Goal: Obtain resource: Obtain resource

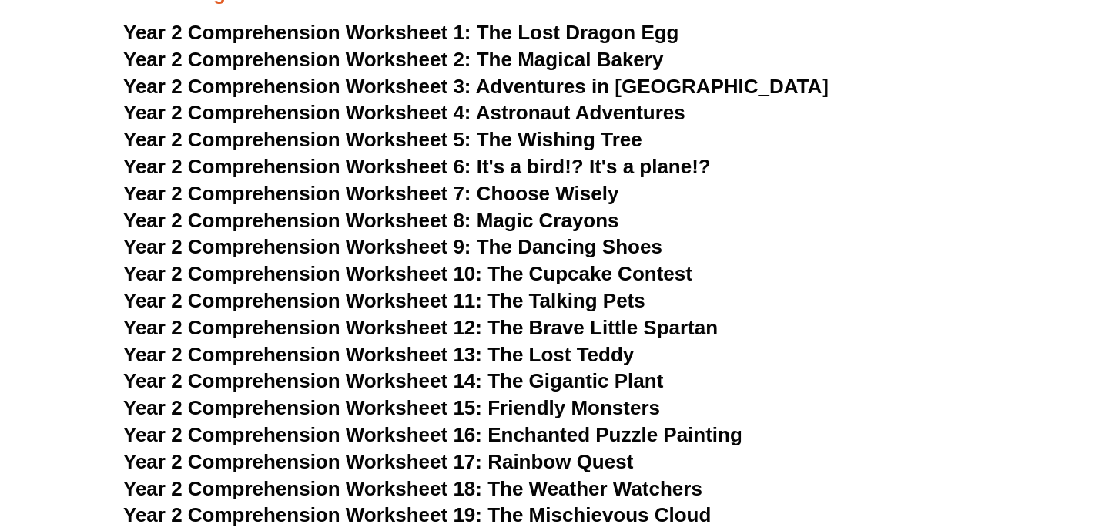
scroll to position [3193, 0]
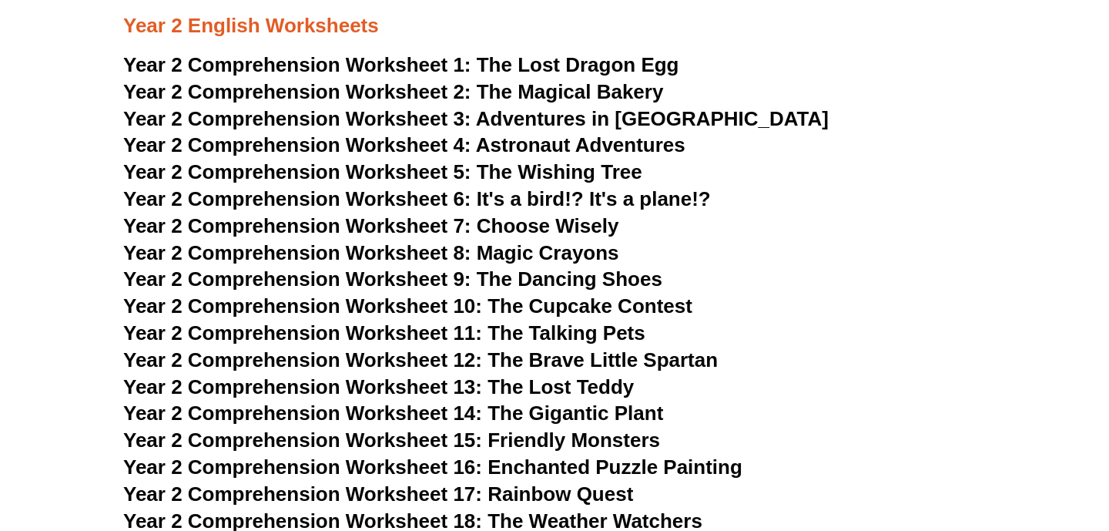
click at [414, 119] on span "Year 2 Comprehension Worksheet 3:" at bounding box center [297, 118] width 348 height 23
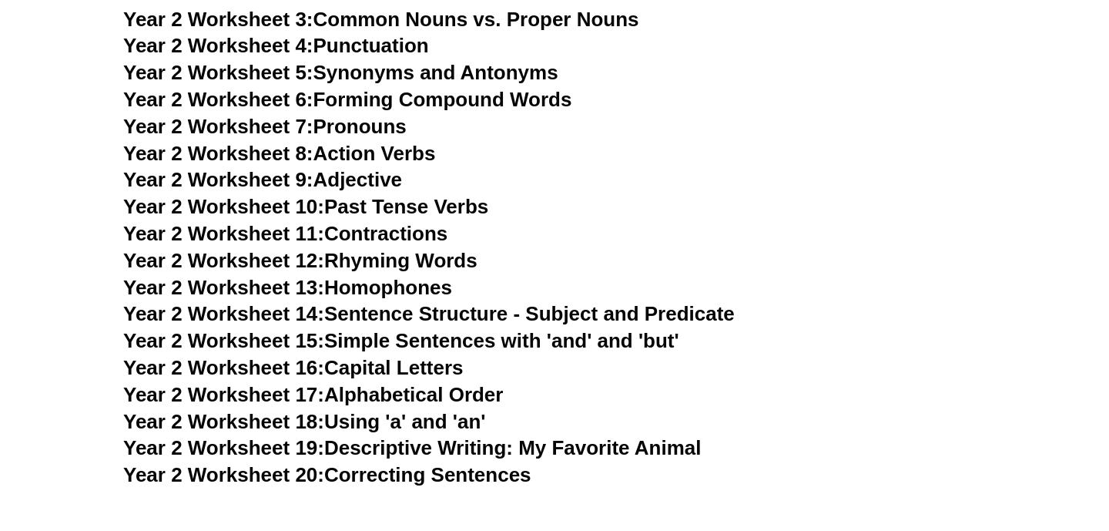
scroll to position [3808, 0]
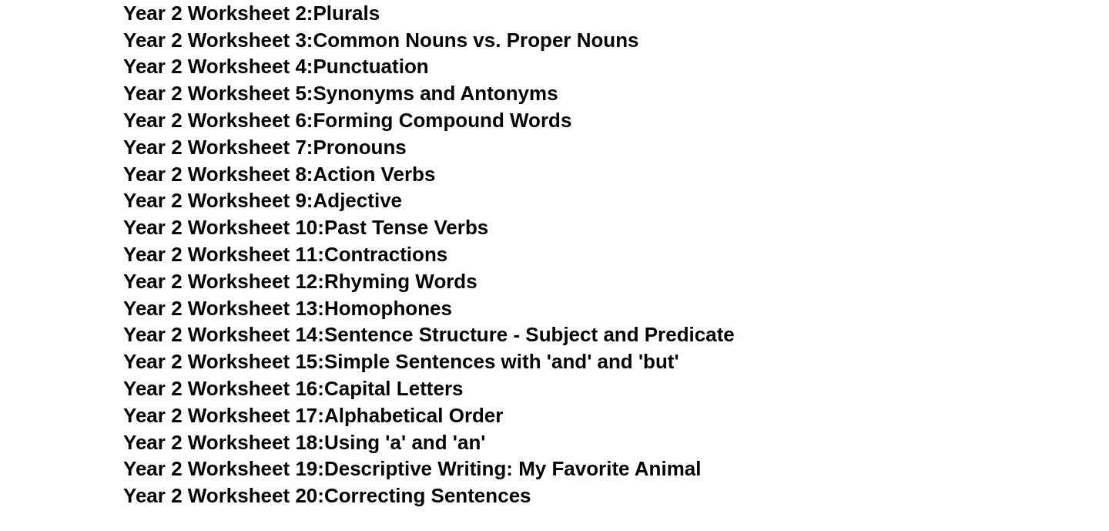
click at [386, 37] on link "Year 2 Worksheet 3: Common Nouns vs. Proper Nouns" at bounding box center [381, 40] width 516 height 23
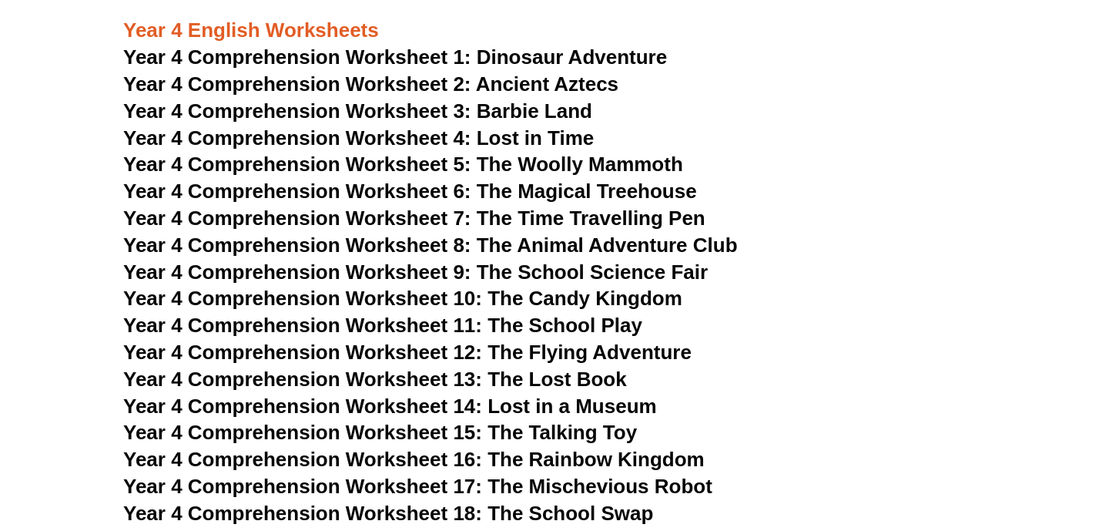
scroll to position [5483, 0]
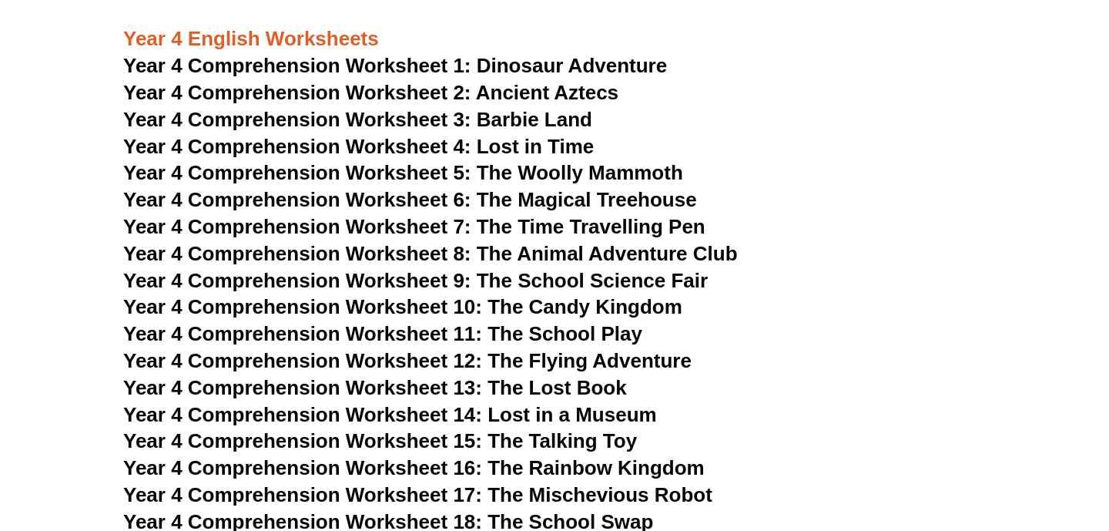
click at [351, 69] on span "Year 4 Comprehension Worksheet 1:" at bounding box center [297, 65] width 348 height 23
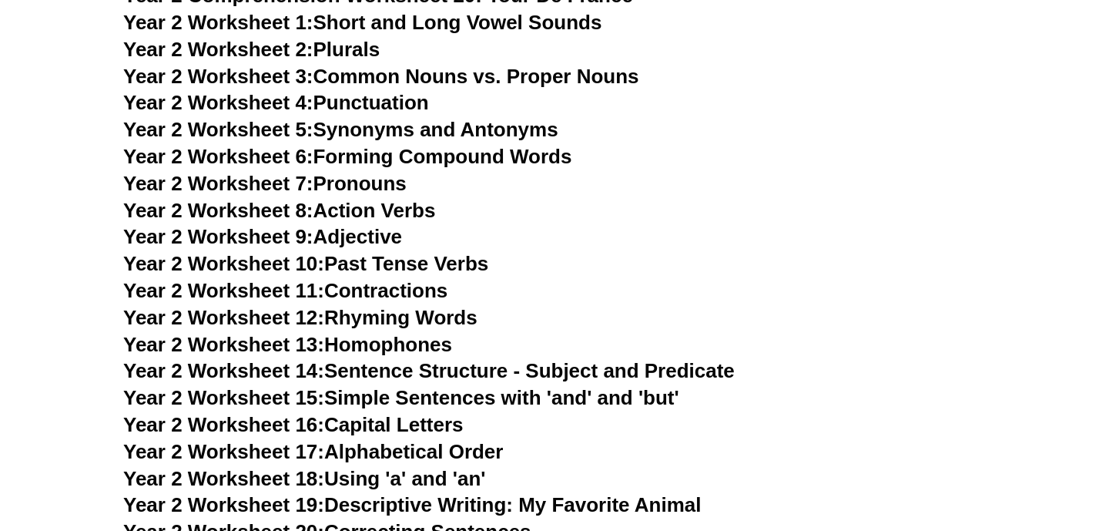
scroll to position [3774, 0]
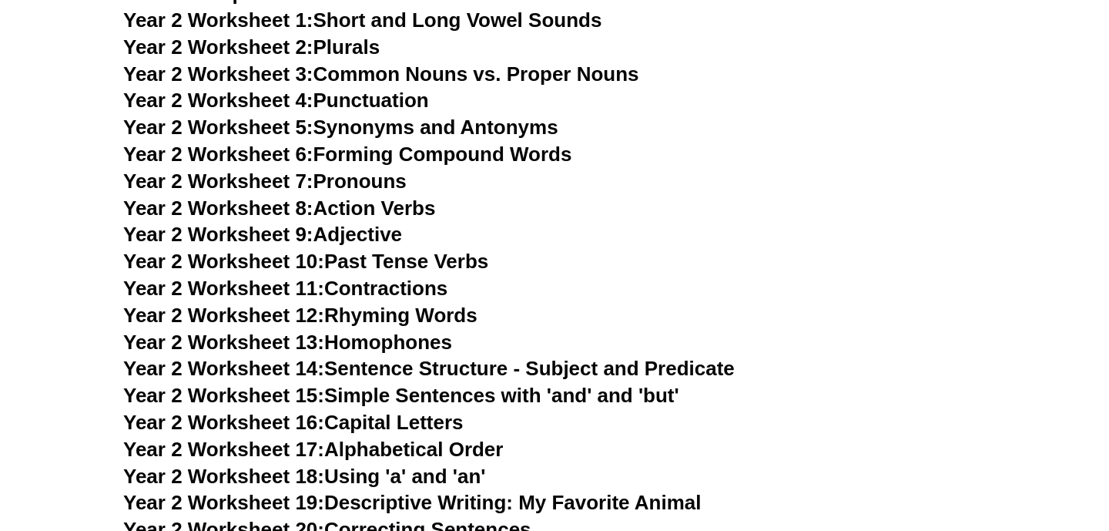
click at [408, 203] on link "Year 2 Worksheet 8: Action Verbs" at bounding box center [279, 207] width 312 height 23
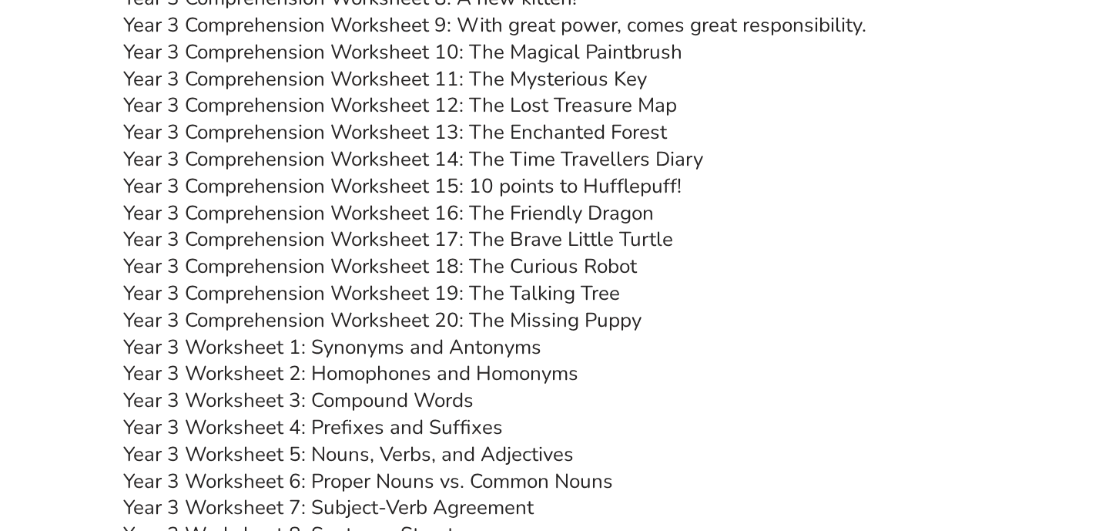
scroll to position [4618, 0]
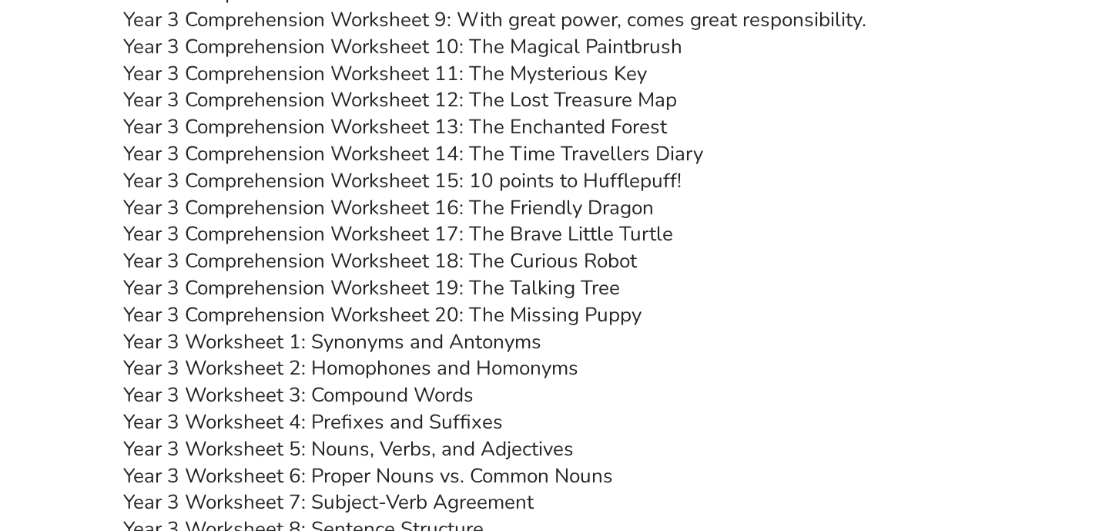
click at [569, 22] on link "Year 3 Comprehension Worksheet 9: With great power, comes great responsibility." at bounding box center [494, 19] width 743 height 27
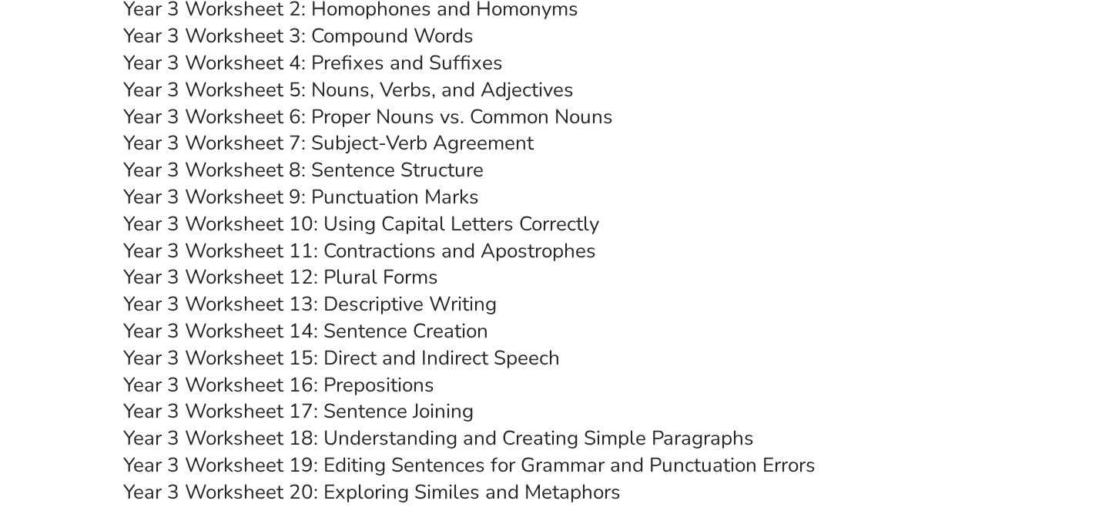
scroll to position [4978, 0]
click at [441, 150] on link "Year 3 Worksheet 7: Subject-Verb Agreement" at bounding box center [328, 142] width 411 height 27
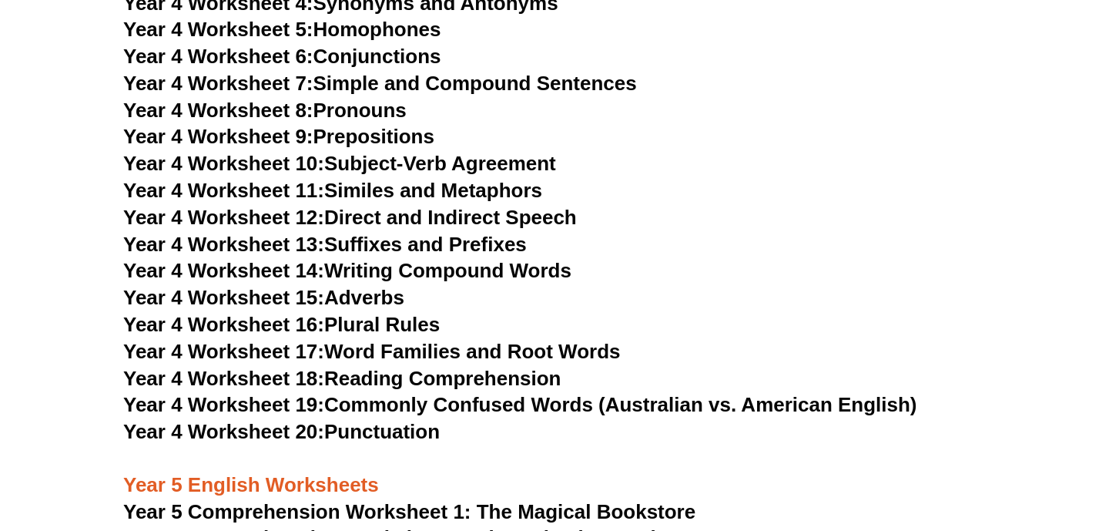
scroll to position [6177, 0]
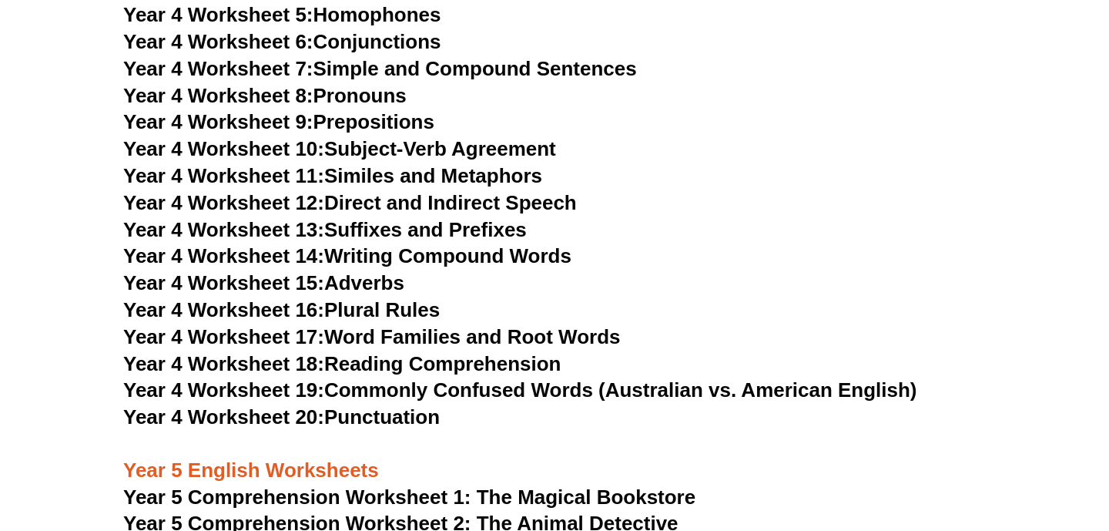
click at [424, 143] on link "Year 4 Worksheet 10: Subject-Verb Agreement" at bounding box center [339, 148] width 433 height 23
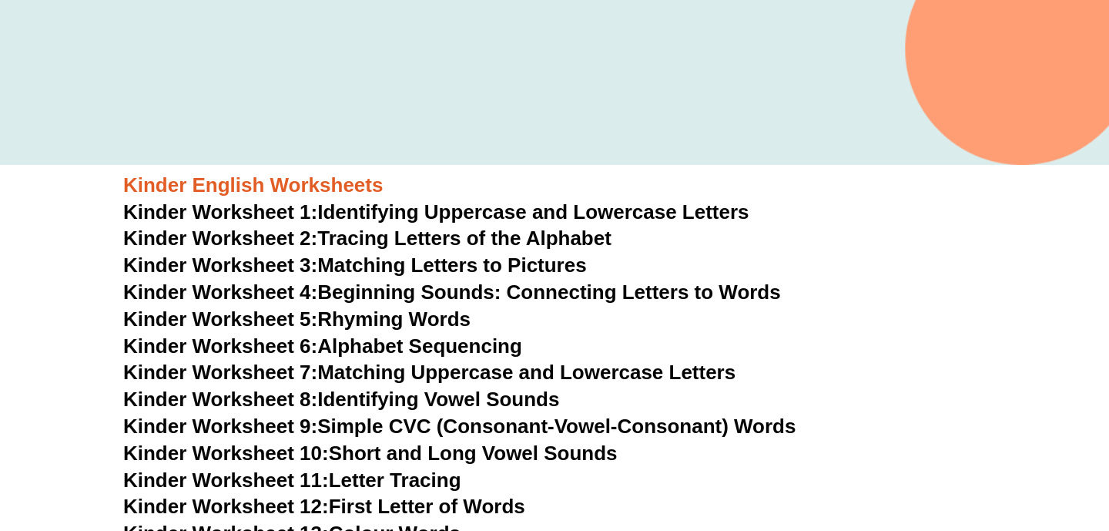
scroll to position [429, 0]
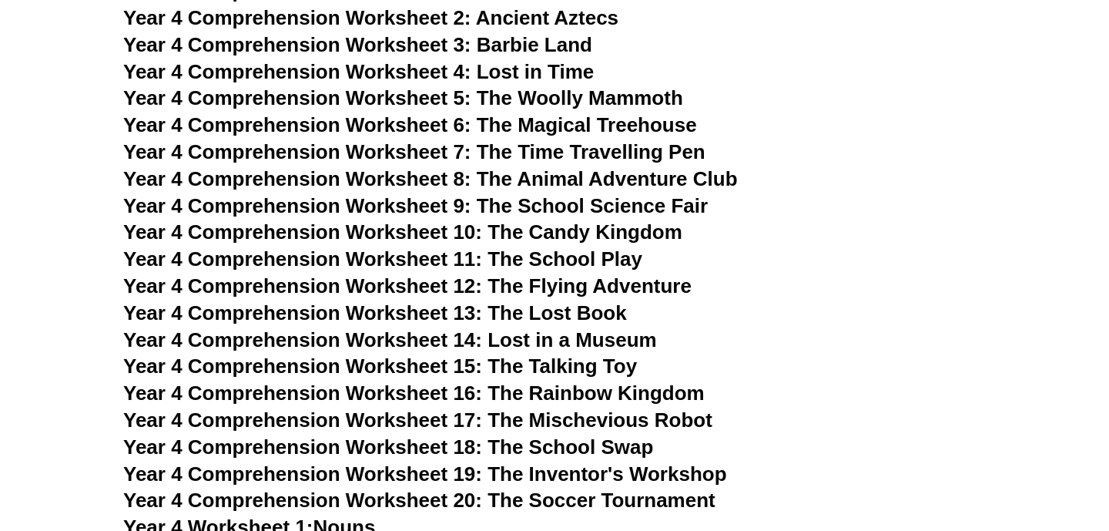
scroll to position [5557, 0]
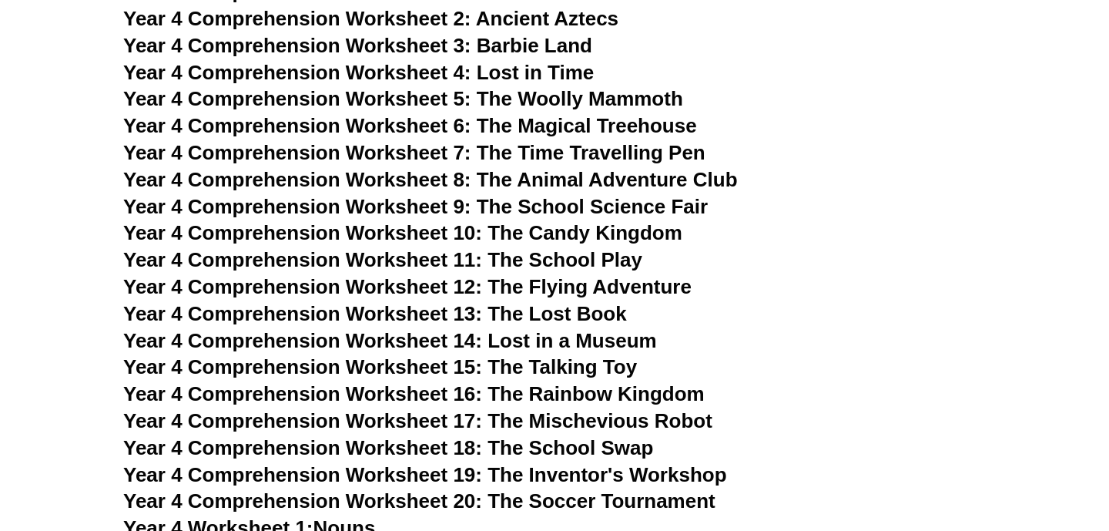
click at [543, 94] on span "Year 4 Comprehension Worksheet 5: The Woolly Mammoth" at bounding box center [403, 98] width 560 height 23
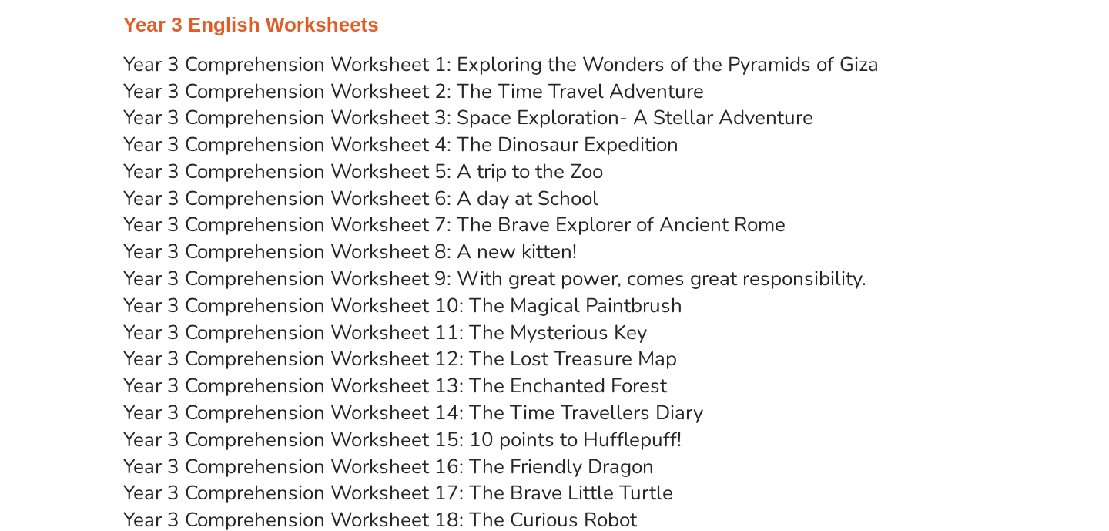
scroll to position [4358, 0]
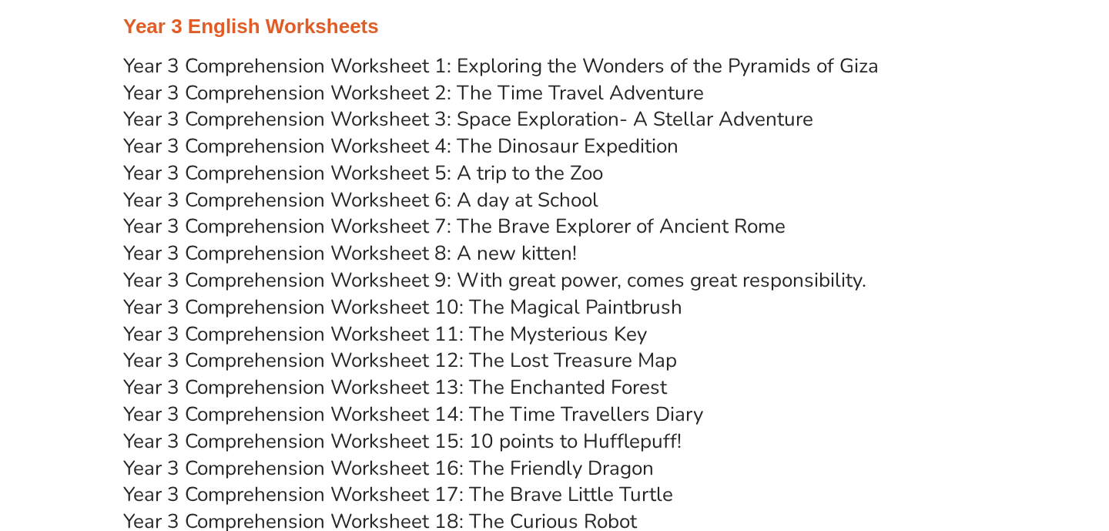
click at [446, 149] on link "Year 3 Comprehension Worksheet 4: The Dinosaur Expedition" at bounding box center [400, 146] width 555 height 27
